Goal: Find specific page/section: Find specific page/section

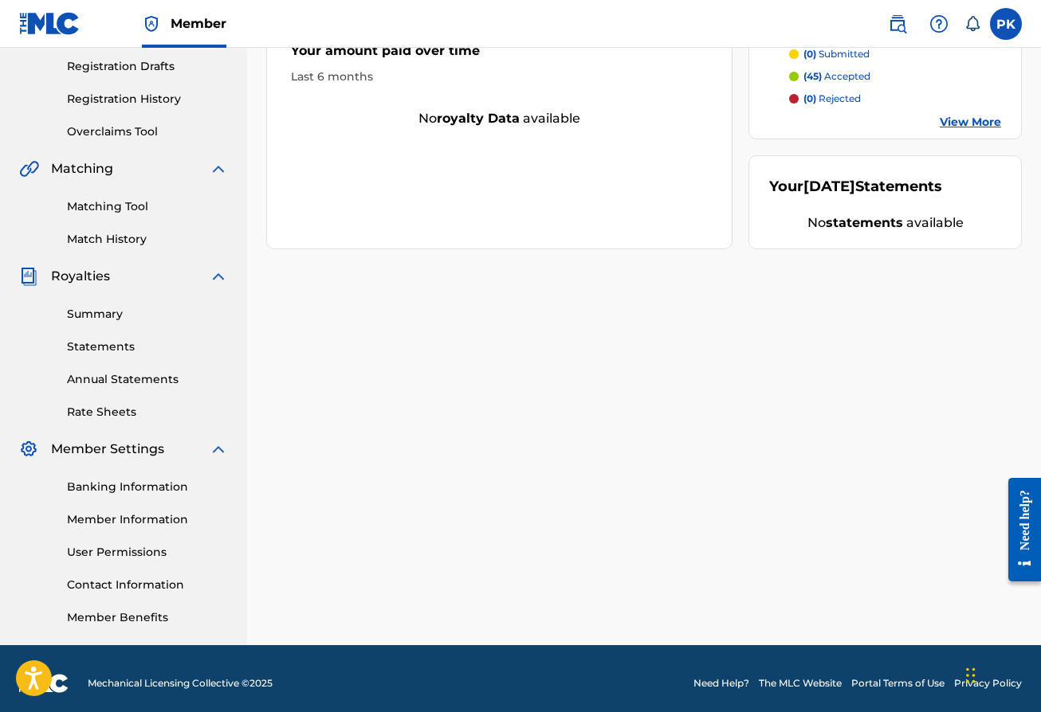
scroll to position [267, 0]
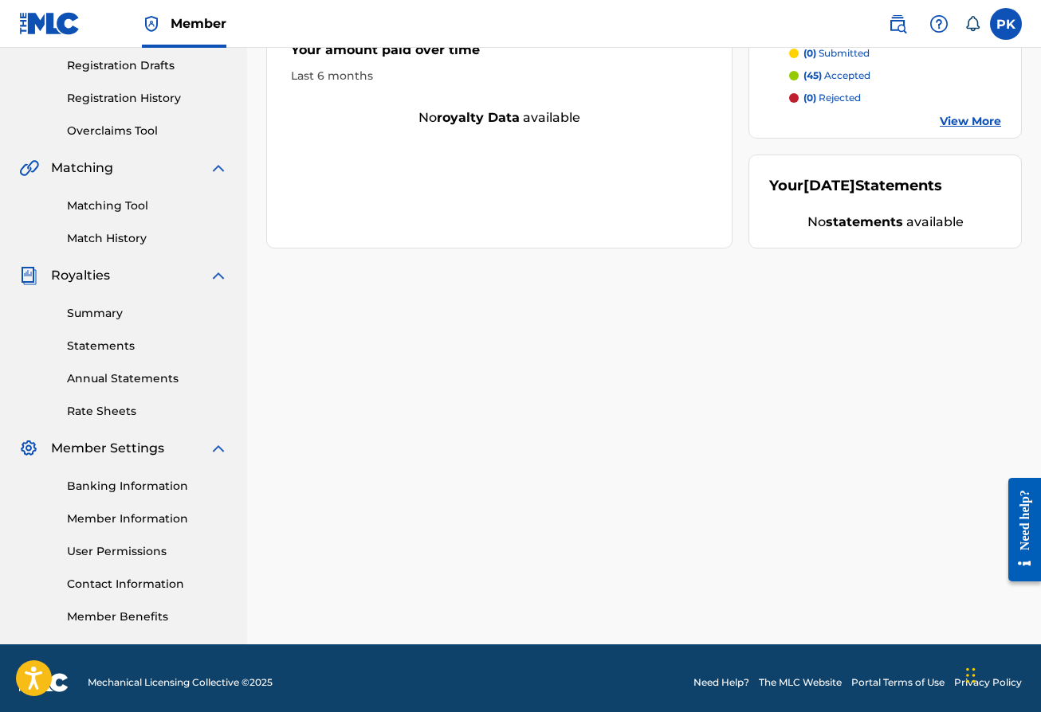
click at [103, 315] on link "Summary" at bounding box center [147, 313] width 161 height 17
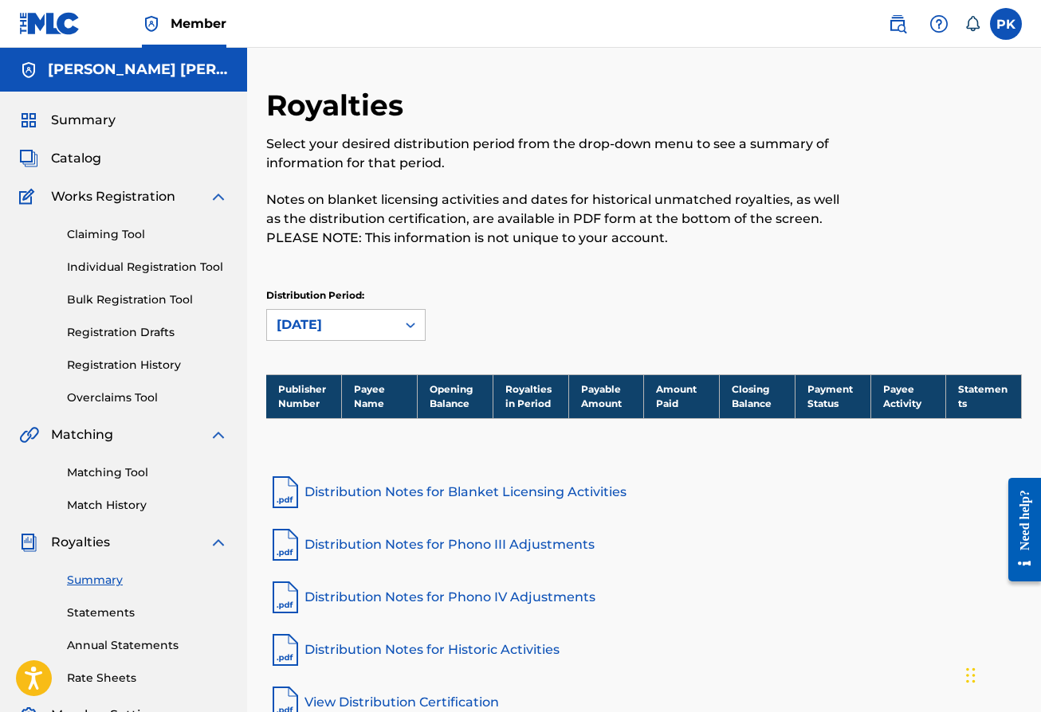
click at [87, 120] on span "Summary" at bounding box center [83, 120] width 65 height 19
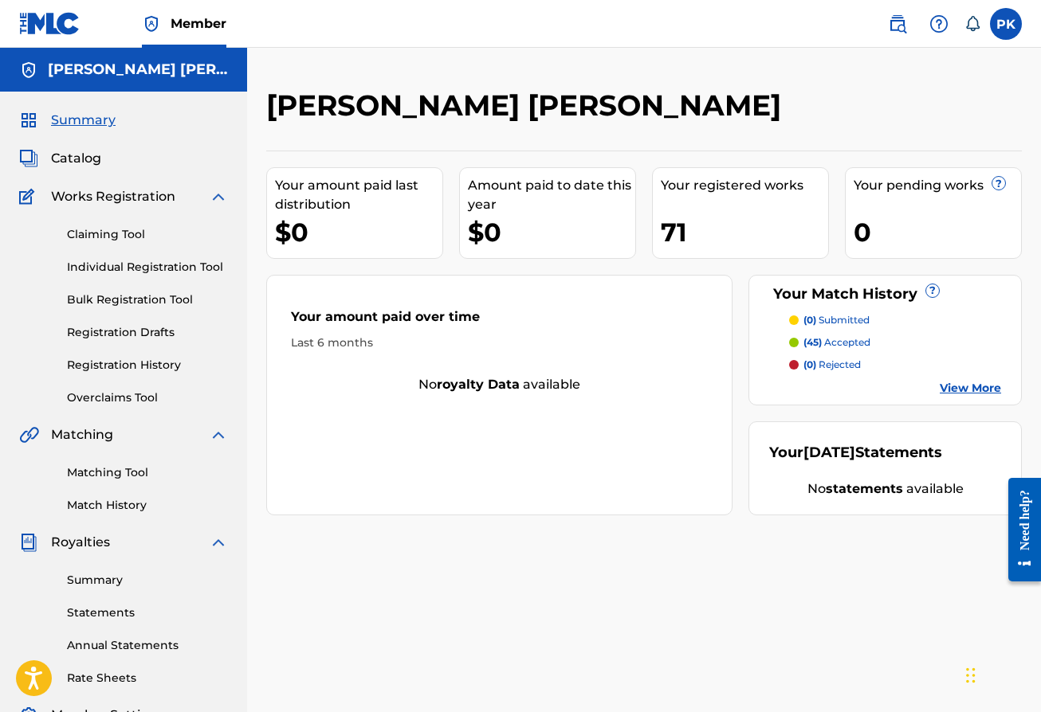
click at [88, 477] on link "Matching Tool" at bounding box center [147, 473] width 161 height 17
